Goal: Transaction & Acquisition: Purchase product/service

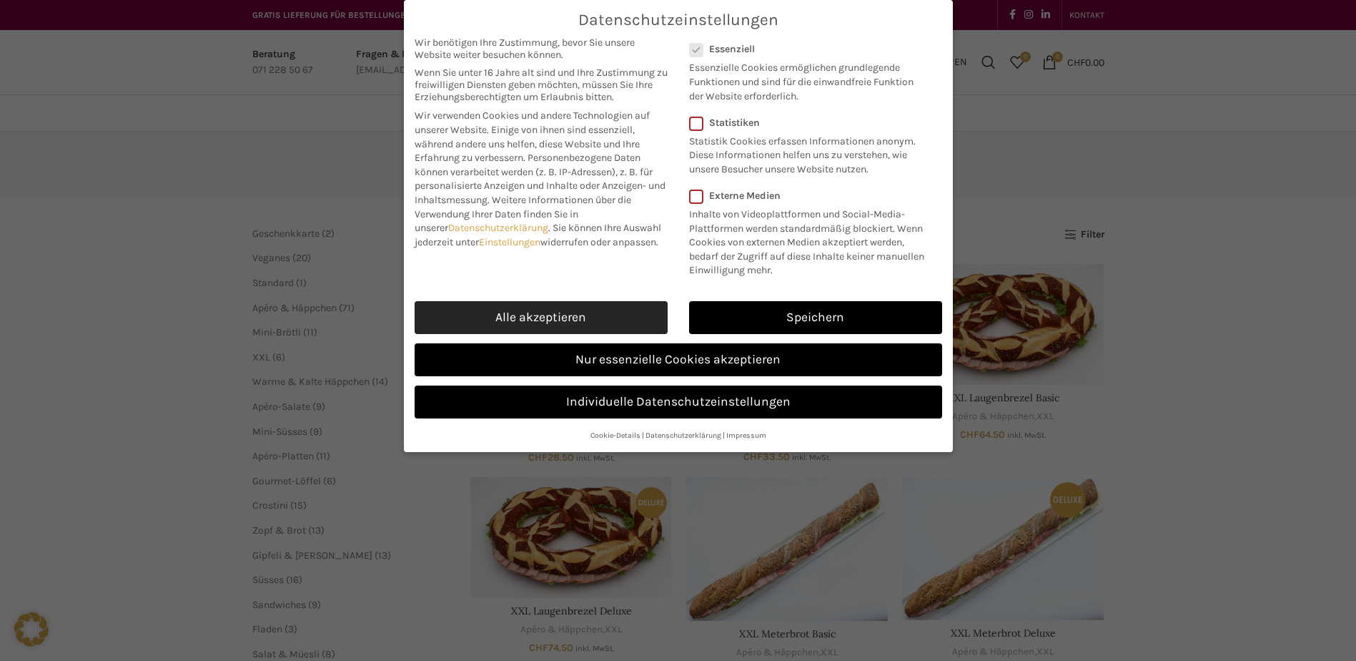
click at [566, 312] on link "Alle akzeptieren" at bounding box center [541, 317] width 253 height 33
checkbox input "true"
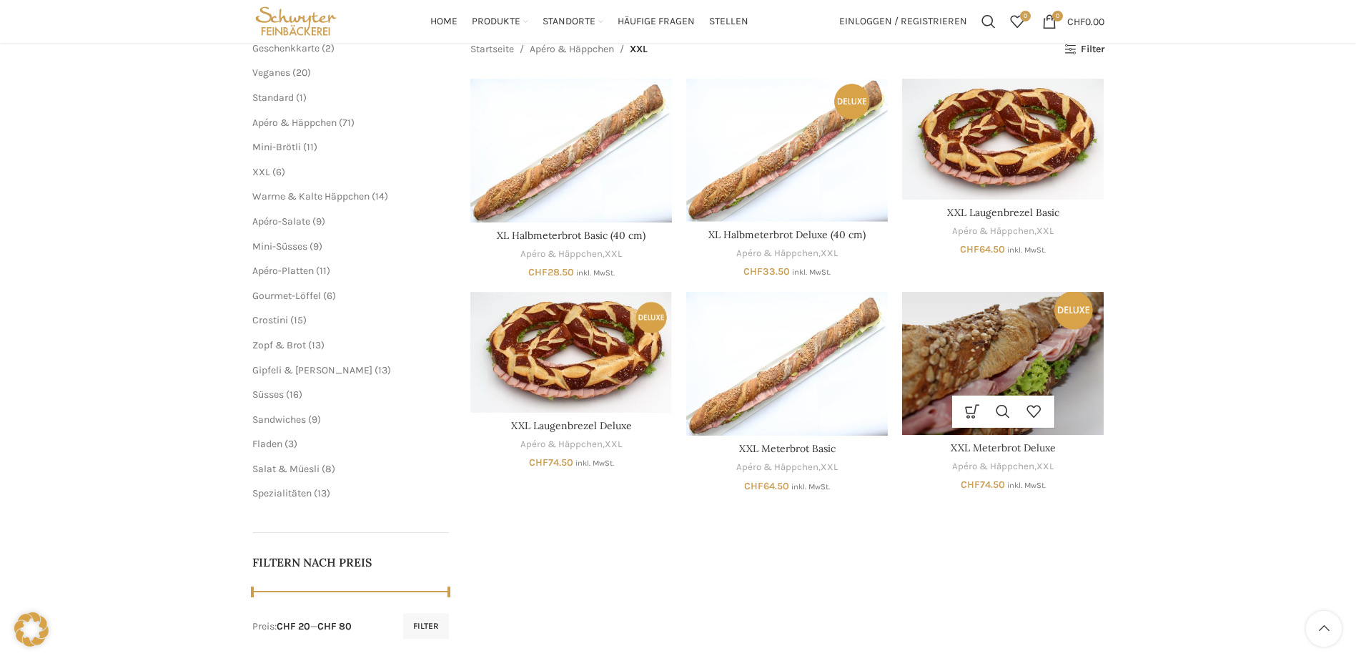
scroll to position [134, 0]
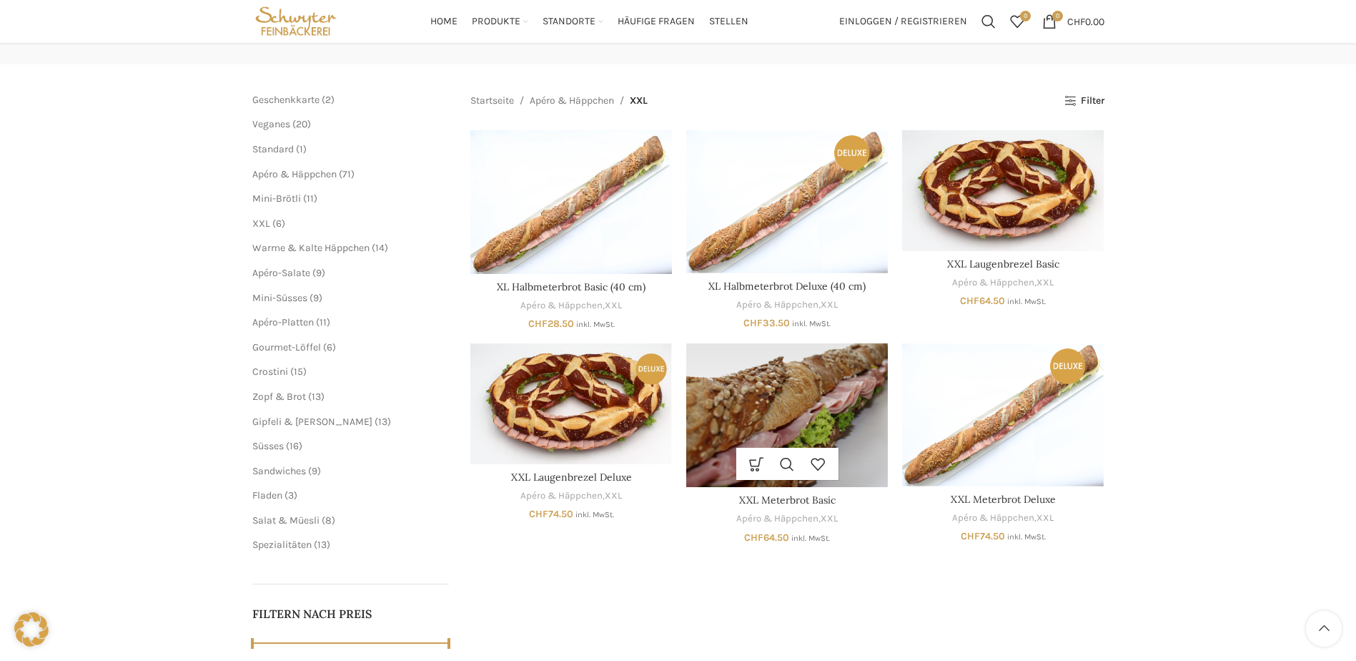
click at [818, 414] on img "XXL Meterbrot Basic" at bounding box center [787, 415] width 202 height 144
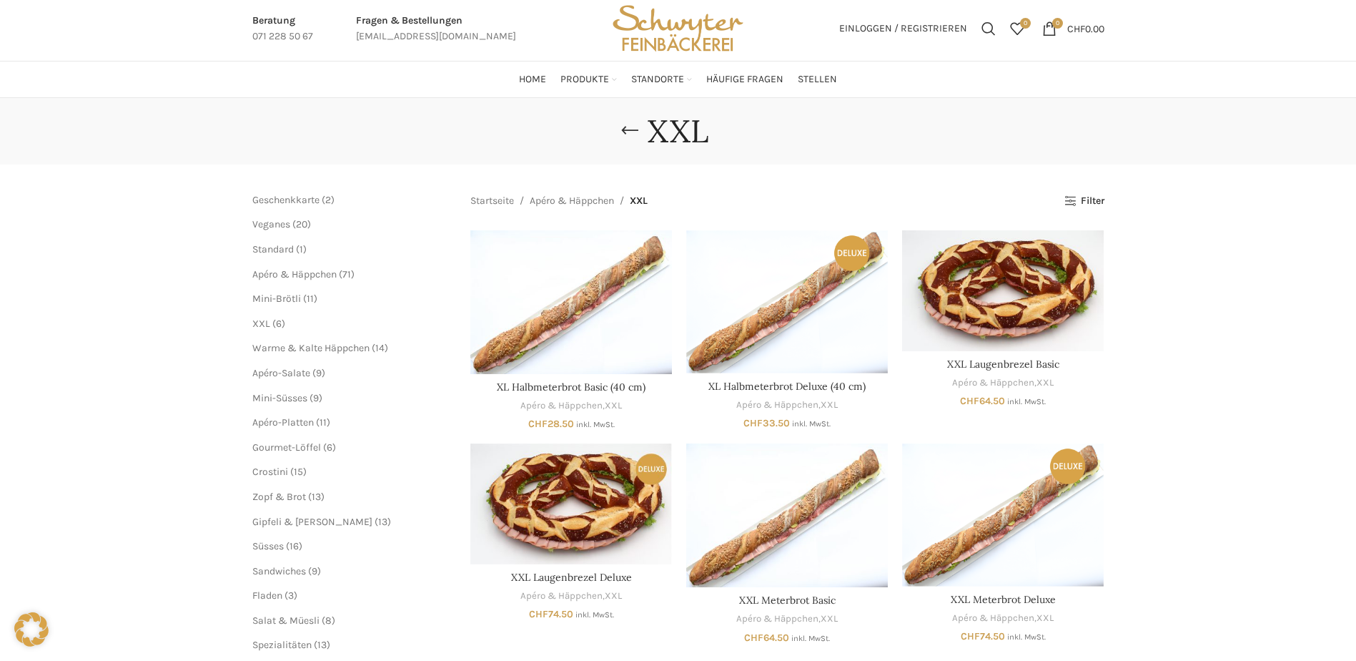
scroll to position [0, 0]
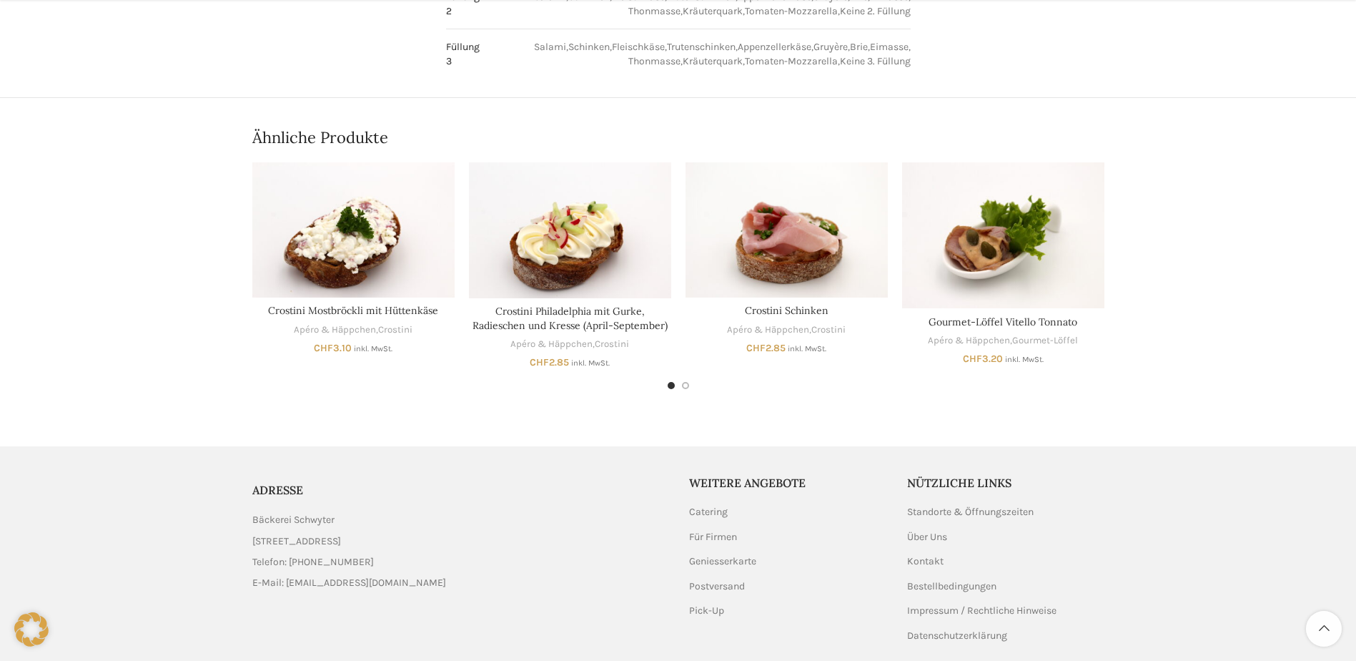
scroll to position [1001, 0]
